Goal: Information Seeking & Learning: Learn about a topic

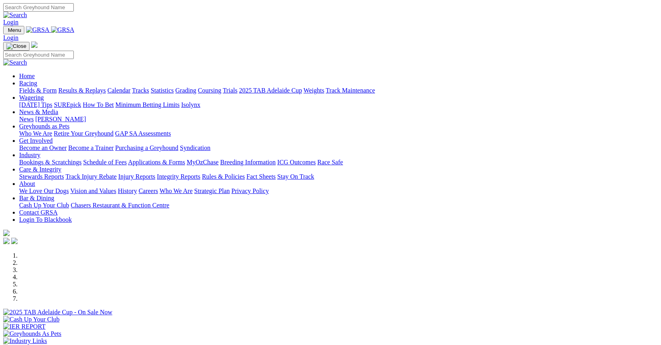
click at [130, 87] on link "Calendar" at bounding box center [118, 90] width 23 height 7
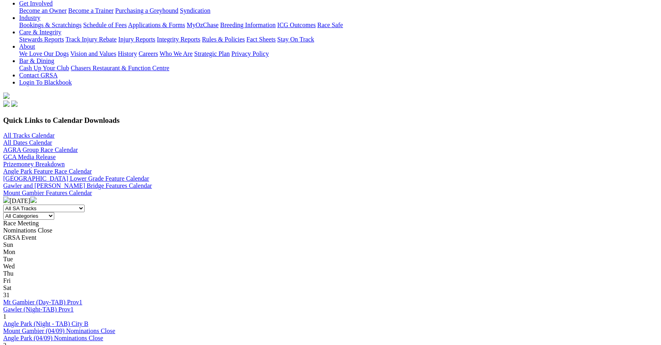
scroll to position [153, 0]
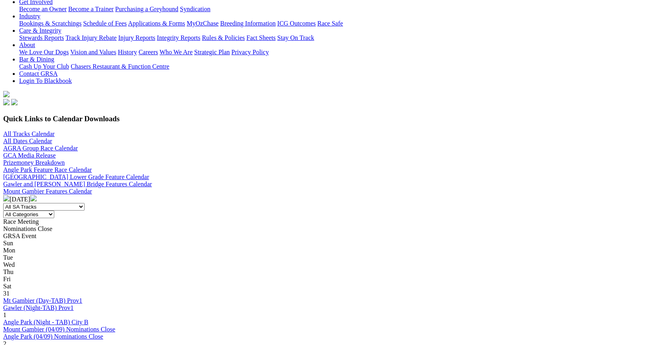
click at [85, 203] on select "All SA Tracks Angle Park Gawler Mount Gambier Murray Bridge Virginia GOTBA Cour…" at bounding box center [43, 207] width 81 height 8
select select "1"
click at [85, 203] on select "All SA Tracks Angle Park Gawler Mount Gambier Murray Bridge Virginia GOTBA Cour…" at bounding box center [43, 207] width 81 height 8
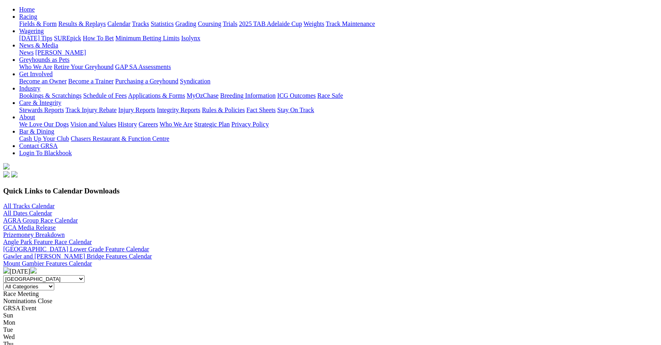
scroll to position [72, 0]
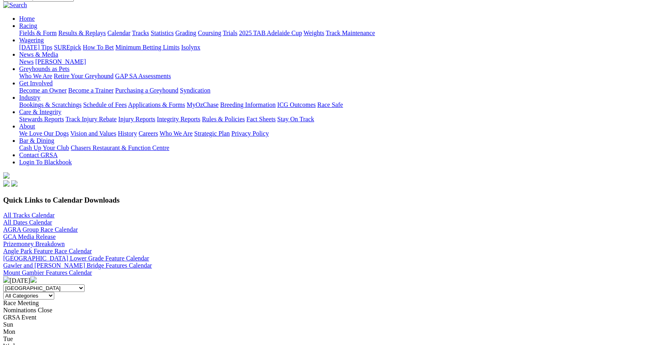
click at [37, 276] on img at bounding box center [33, 279] width 6 height 6
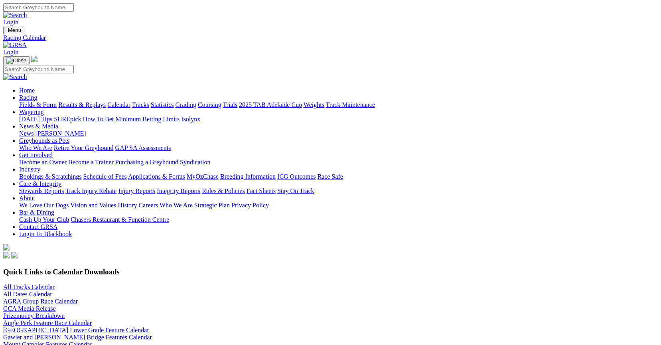
click at [37, 344] on img at bounding box center [33, 351] width 6 height 6
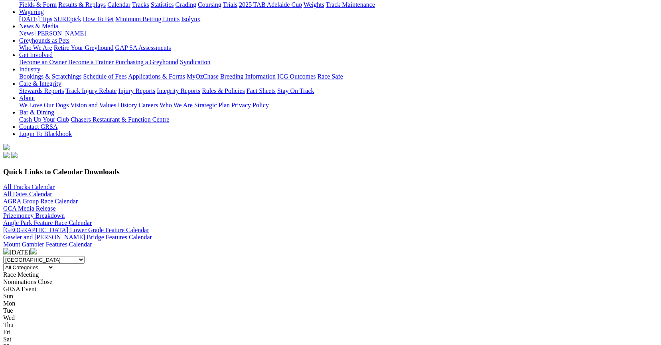
scroll to position [124, 0]
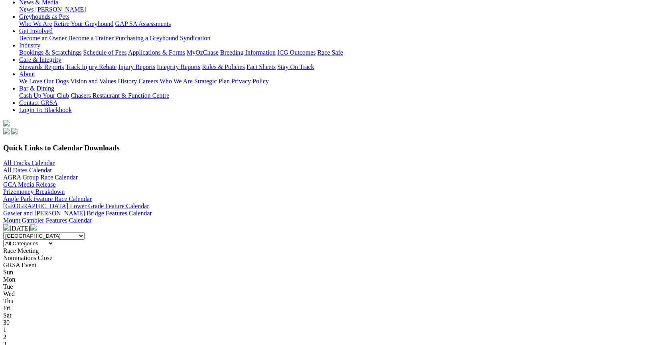
click at [85, 232] on select "All SA Tracks Angle Park Gawler Mount Gambier Murray Bridge Virginia GOTBA Cour…" at bounding box center [43, 236] width 81 height 8
select select
click at [85, 232] on select "All SA Tracks Angle Park Gawler Mount Gambier Murray Bridge Virginia GOTBA Cour…" at bounding box center [43, 236] width 81 height 8
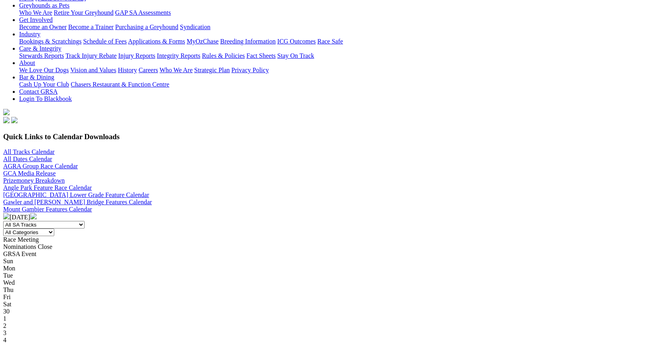
scroll to position [155, 0]
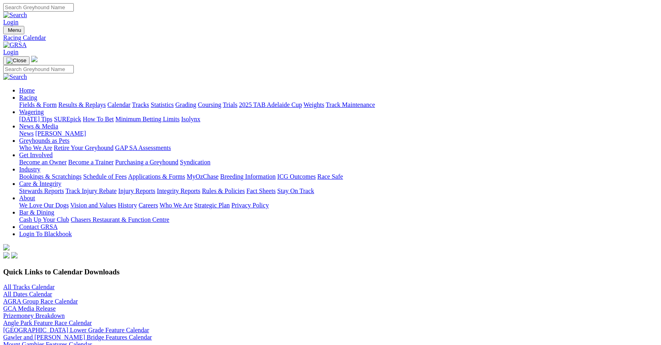
click at [37, 94] on link "Racing" at bounding box center [28, 97] width 18 height 7
